Goal: Transaction & Acquisition: Purchase product/service

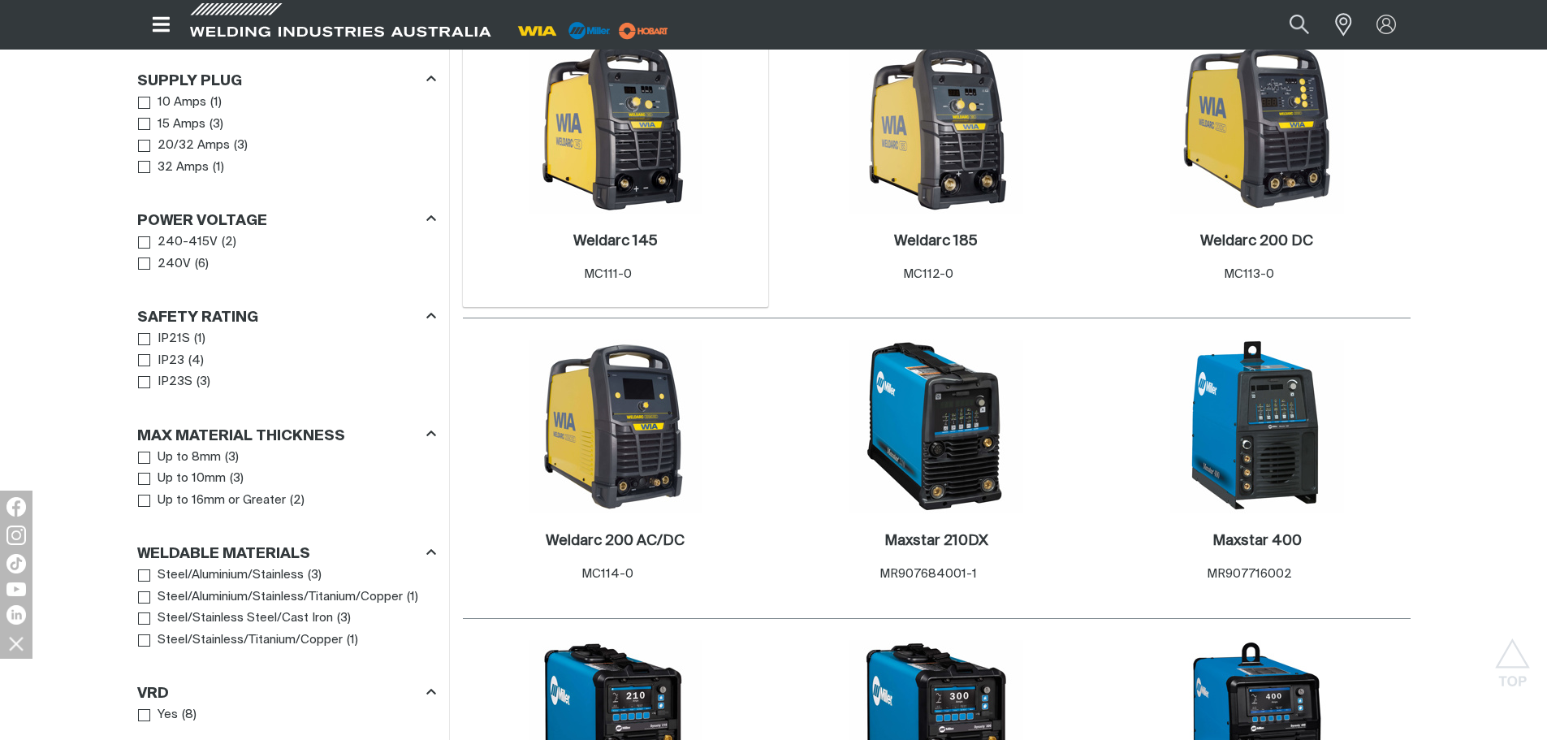
scroll to position [893, 0]
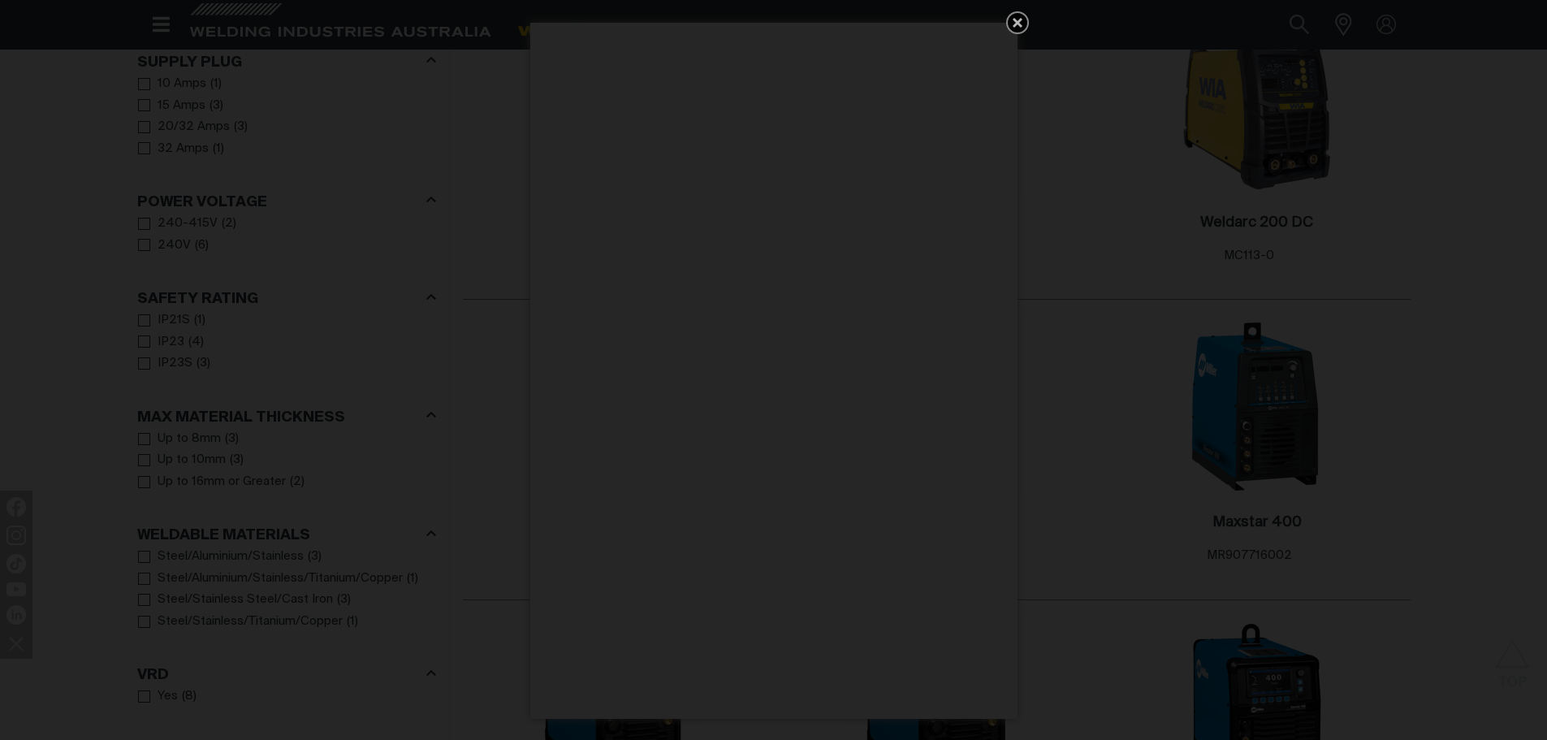
click at [1020, 22] on icon "Get 5 WIA Welding Guides Free!" at bounding box center [1017, 22] width 19 height 19
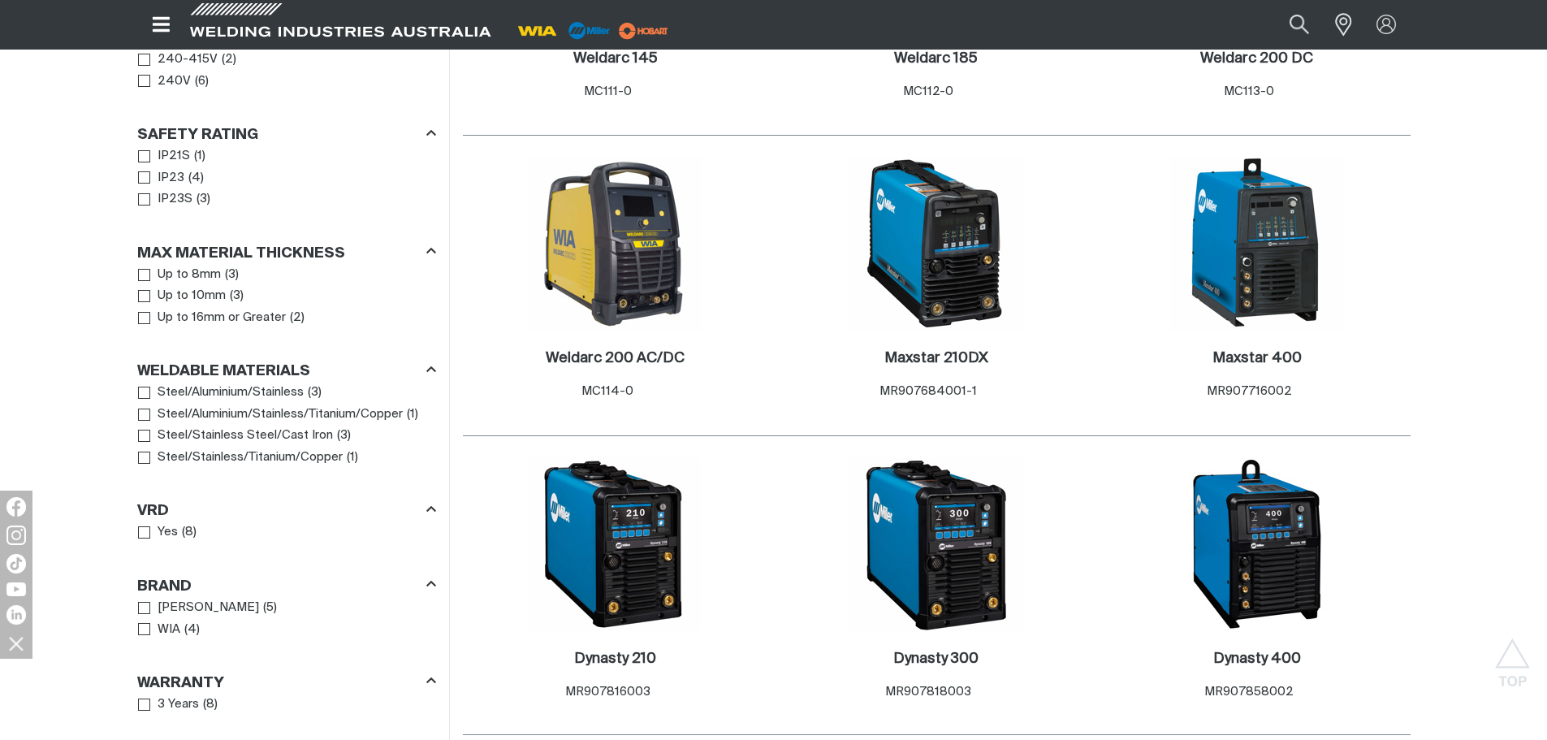
scroll to position [1056, 0]
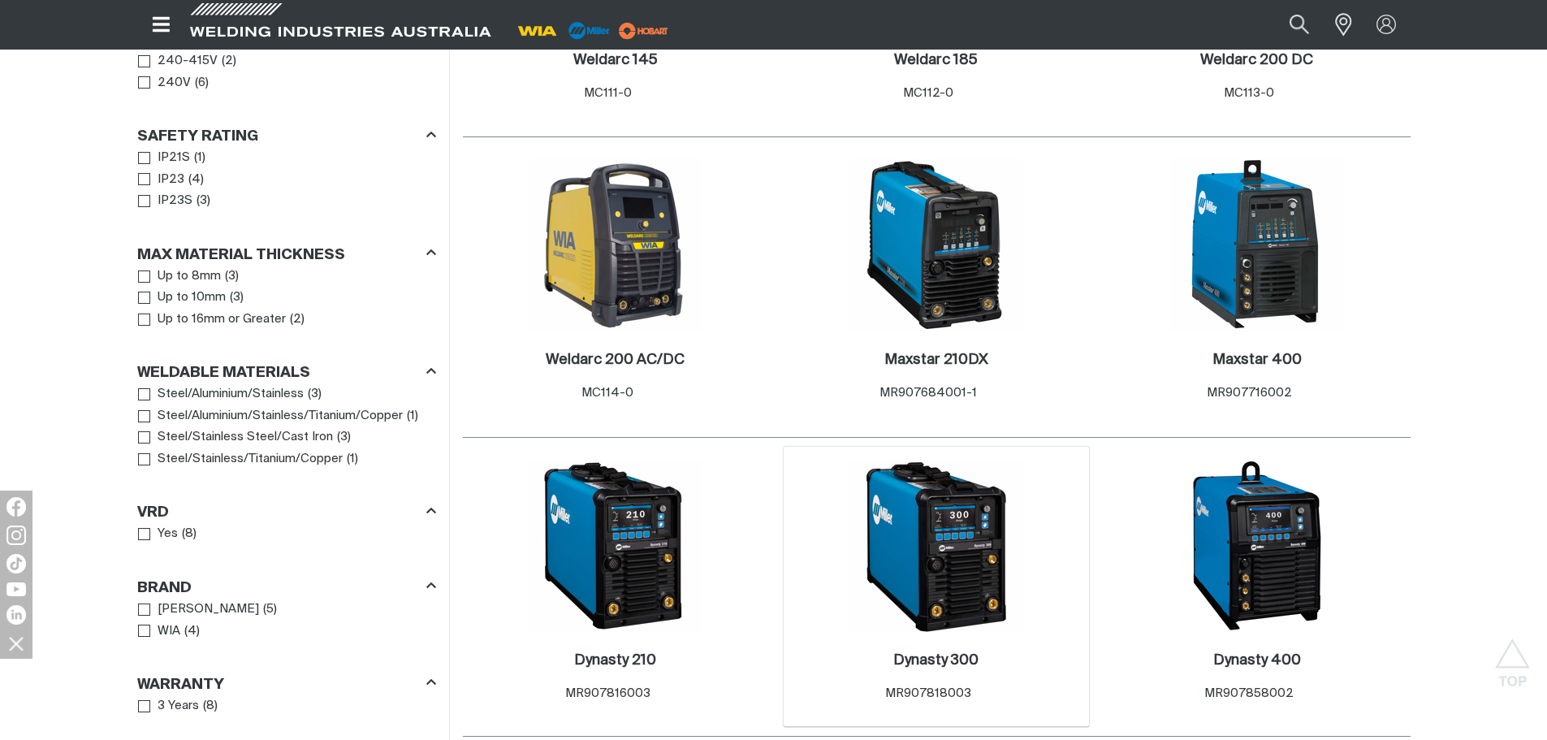
click at [974, 489] on img at bounding box center [936, 546] width 174 height 174
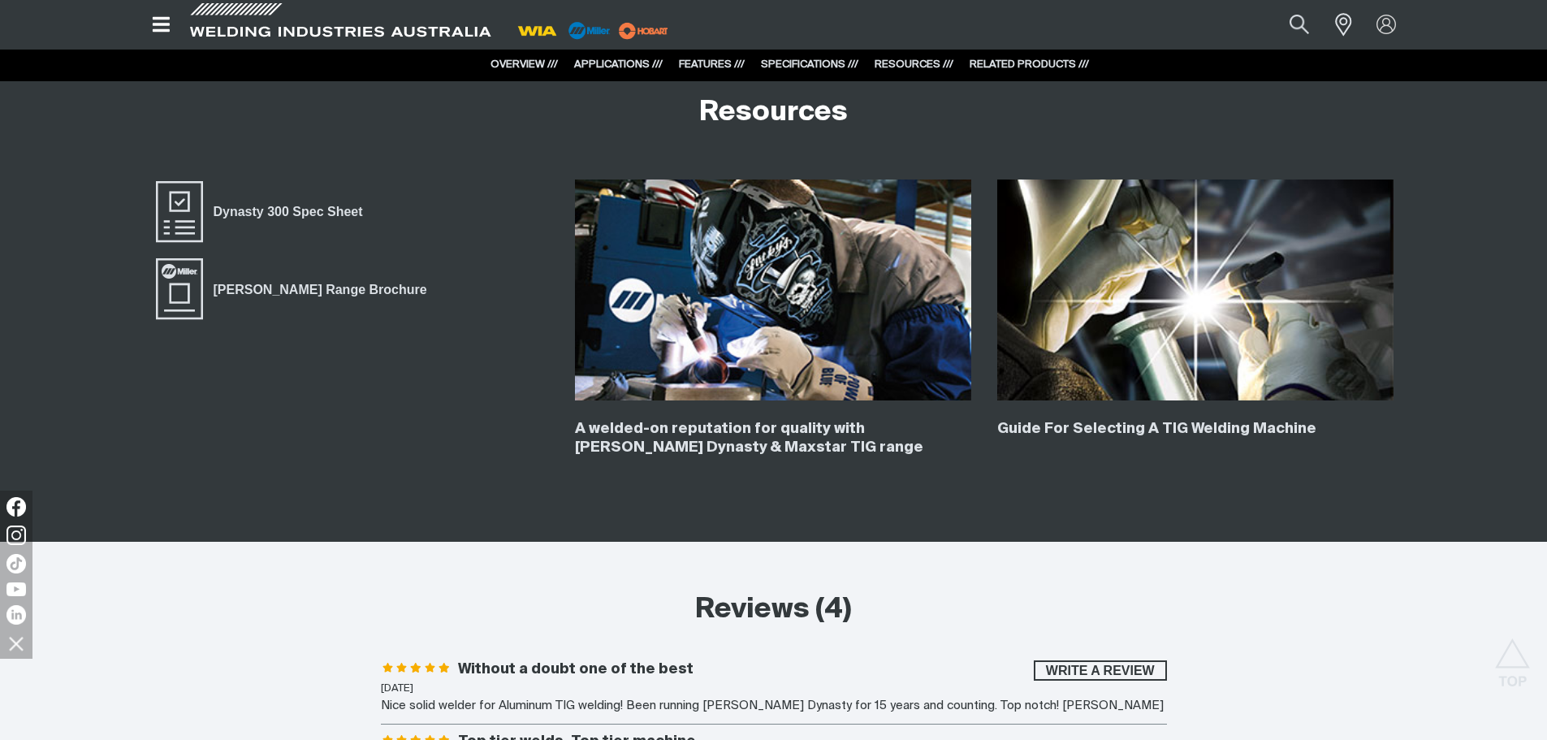
scroll to position [5197, 0]
